Goal: Task Accomplishment & Management: Complete application form

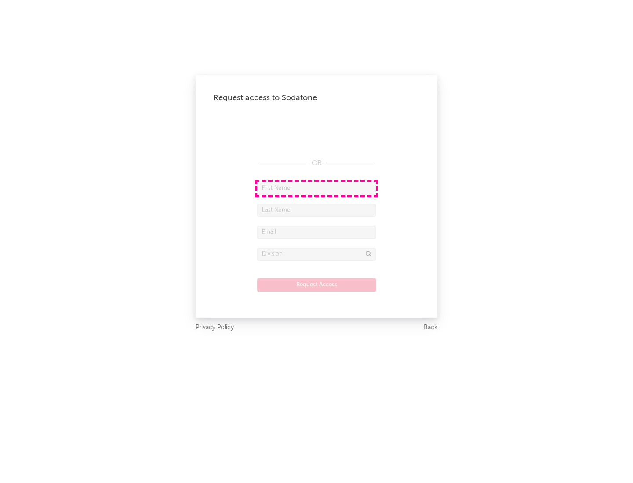
click at [316, 188] on input "text" at bounding box center [316, 188] width 119 height 13
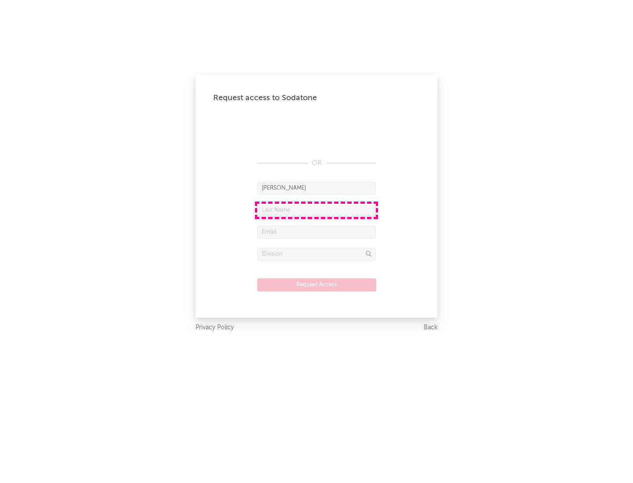
type input "[PERSON_NAME]"
click at [316, 210] on input "text" at bounding box center [316, 210] width 119 height 13
type input "[PERSON_NAME]"
click at [316, 232] on input "text" at bounding box center [316, 232] width 119 height 13
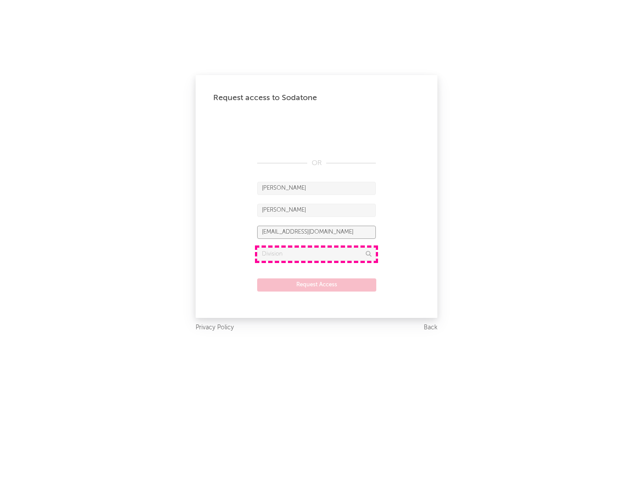
type input "[EMAIL_ADDRESS][DOMAIN_NAME]"
click at [316, 254] on input "text" at bounding box center [316, 254] width 119 height 13
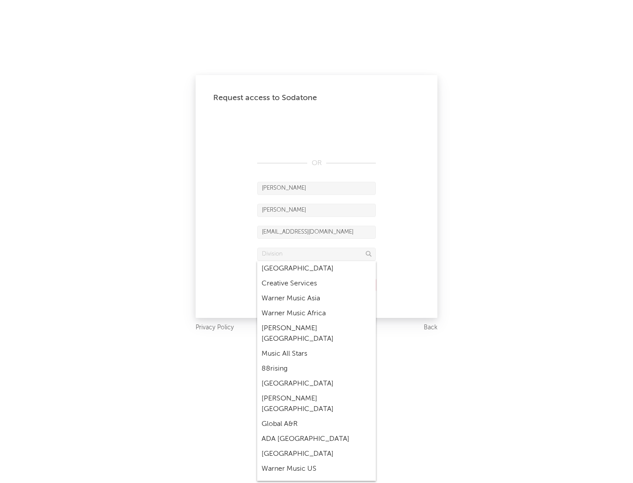
click at [314, 347] on div "Music All Stars" at bounding box center [316, 354] width 119 height 15
type input "Music All Stars"
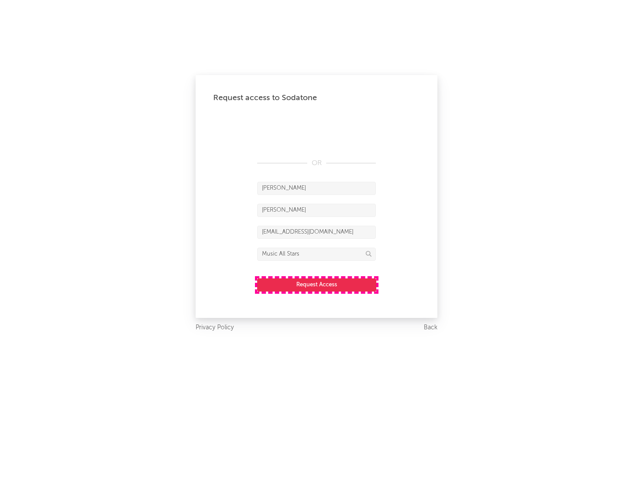
click at [316, 285] on button "Request Access" at bounding box center [316, 285] width 119 height 13
